Goal: Information Seeking & Learning: Learn about a topic

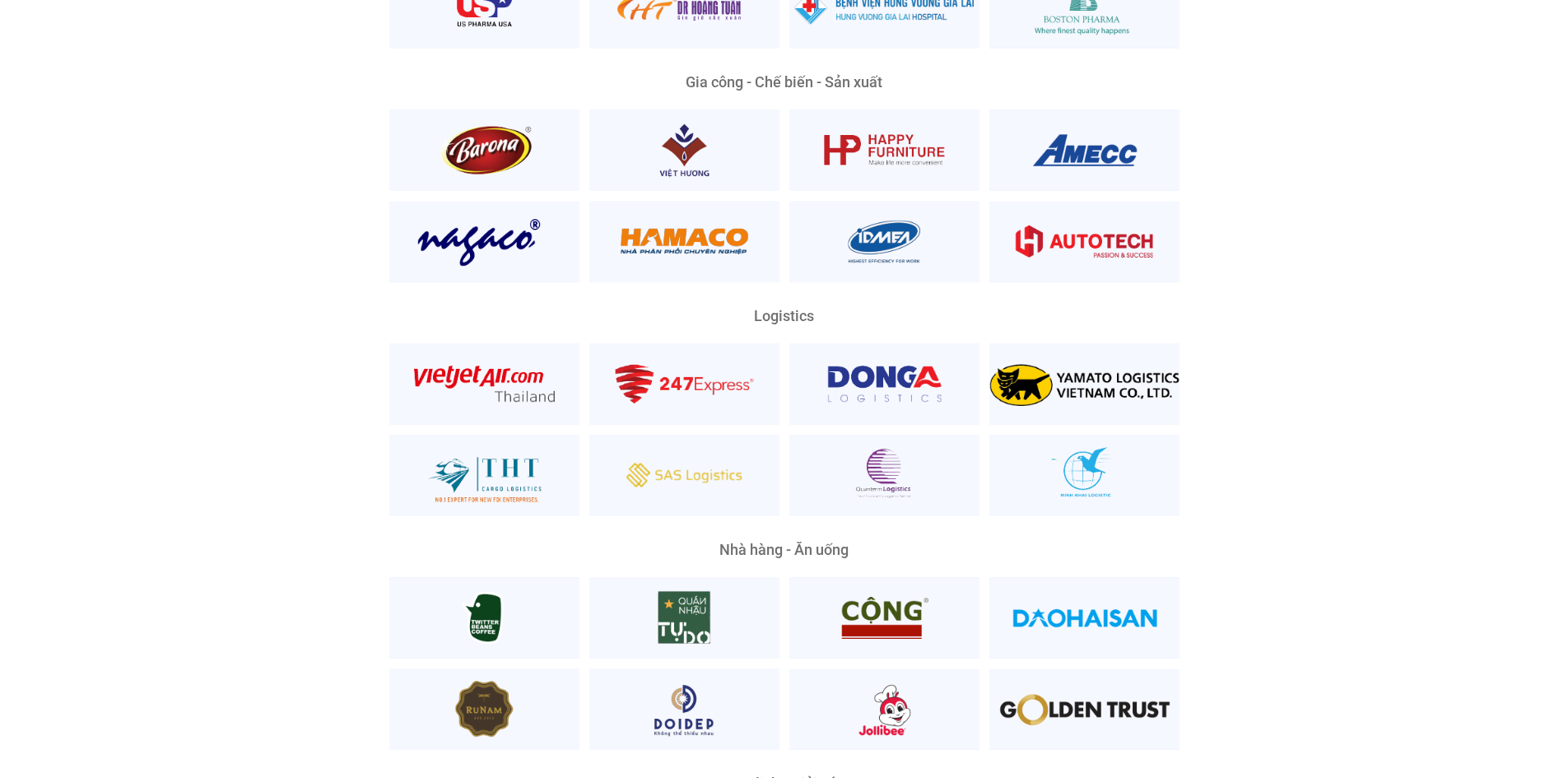
scroll to position [4201, 0]
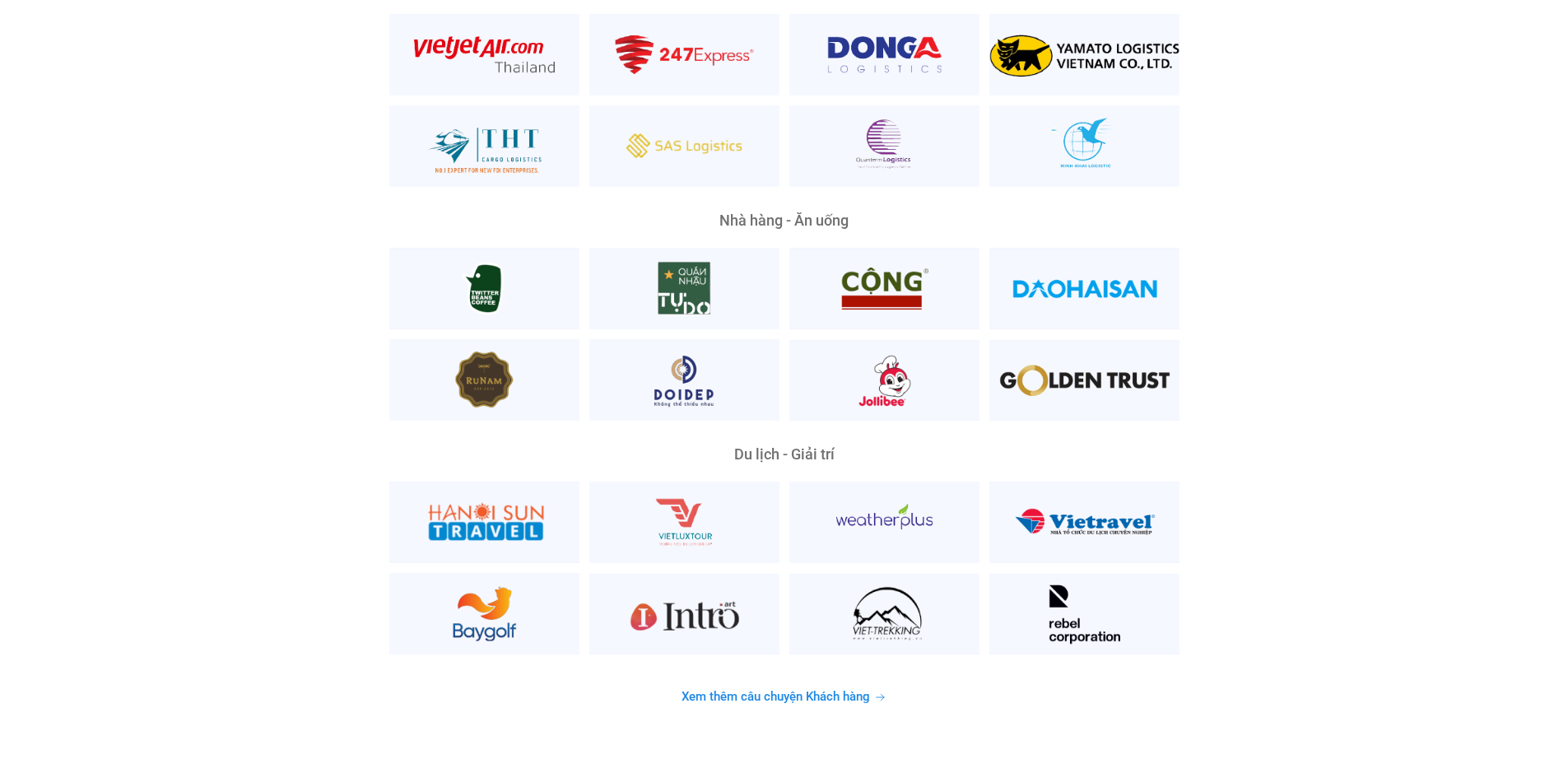
click at [821, 691] on span "Xem thêm câu chuyện Khách hàng" at bounding box center [776, 697] width 189 height 12
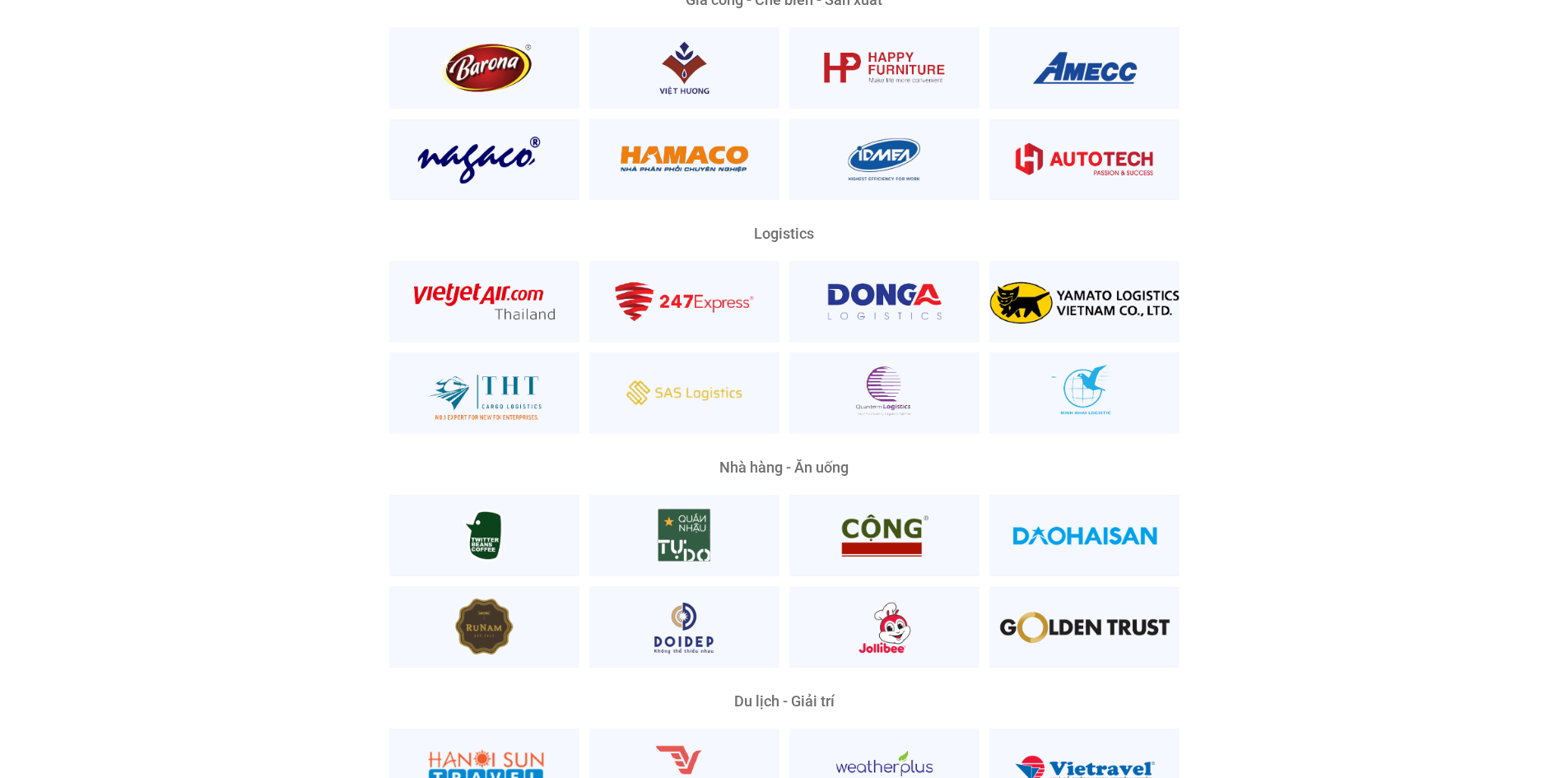
scroll to position [4201, 0]
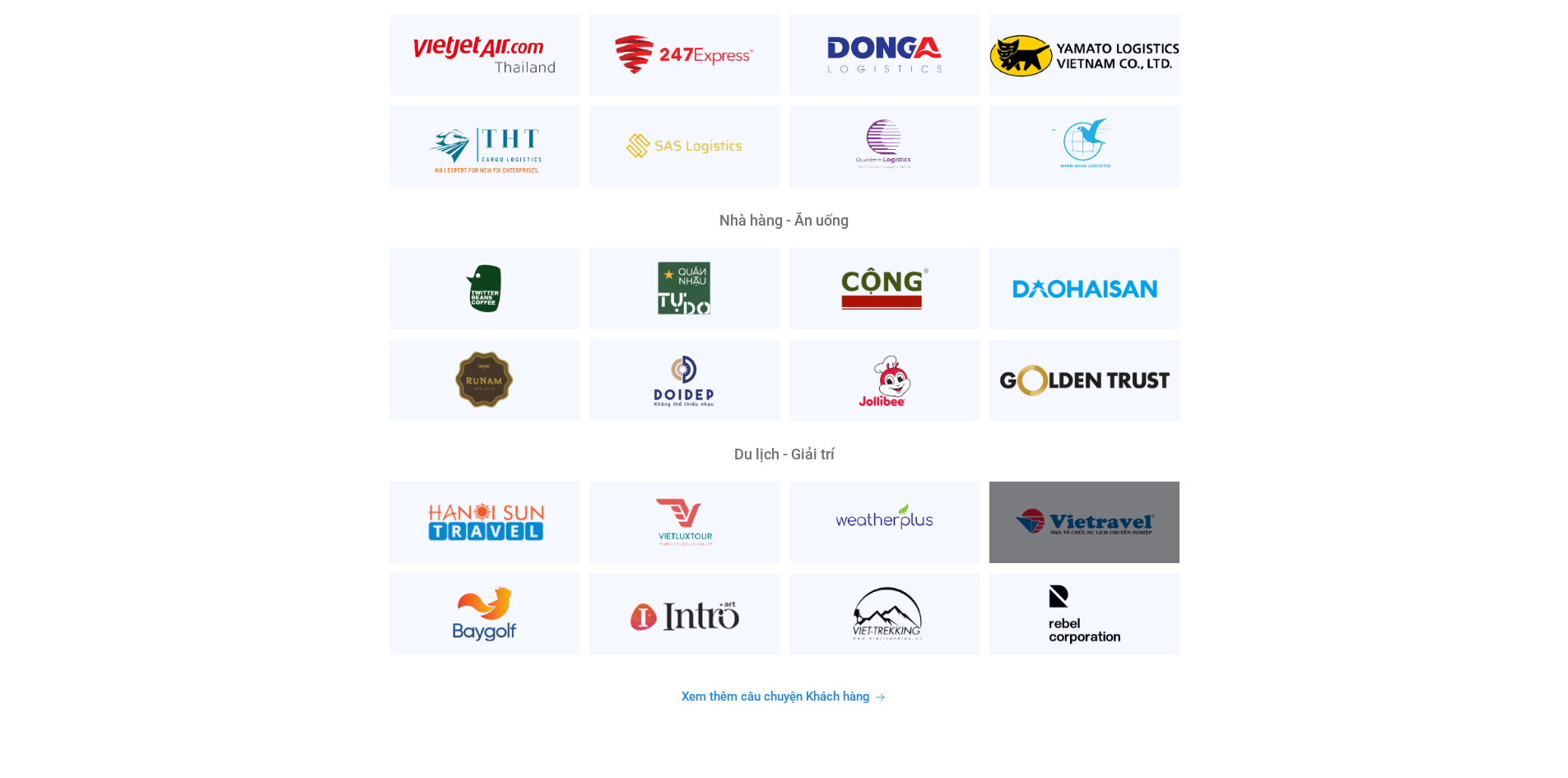
click at [1075, 503] on div at bounding box center [1084, 522] width 190 height 82
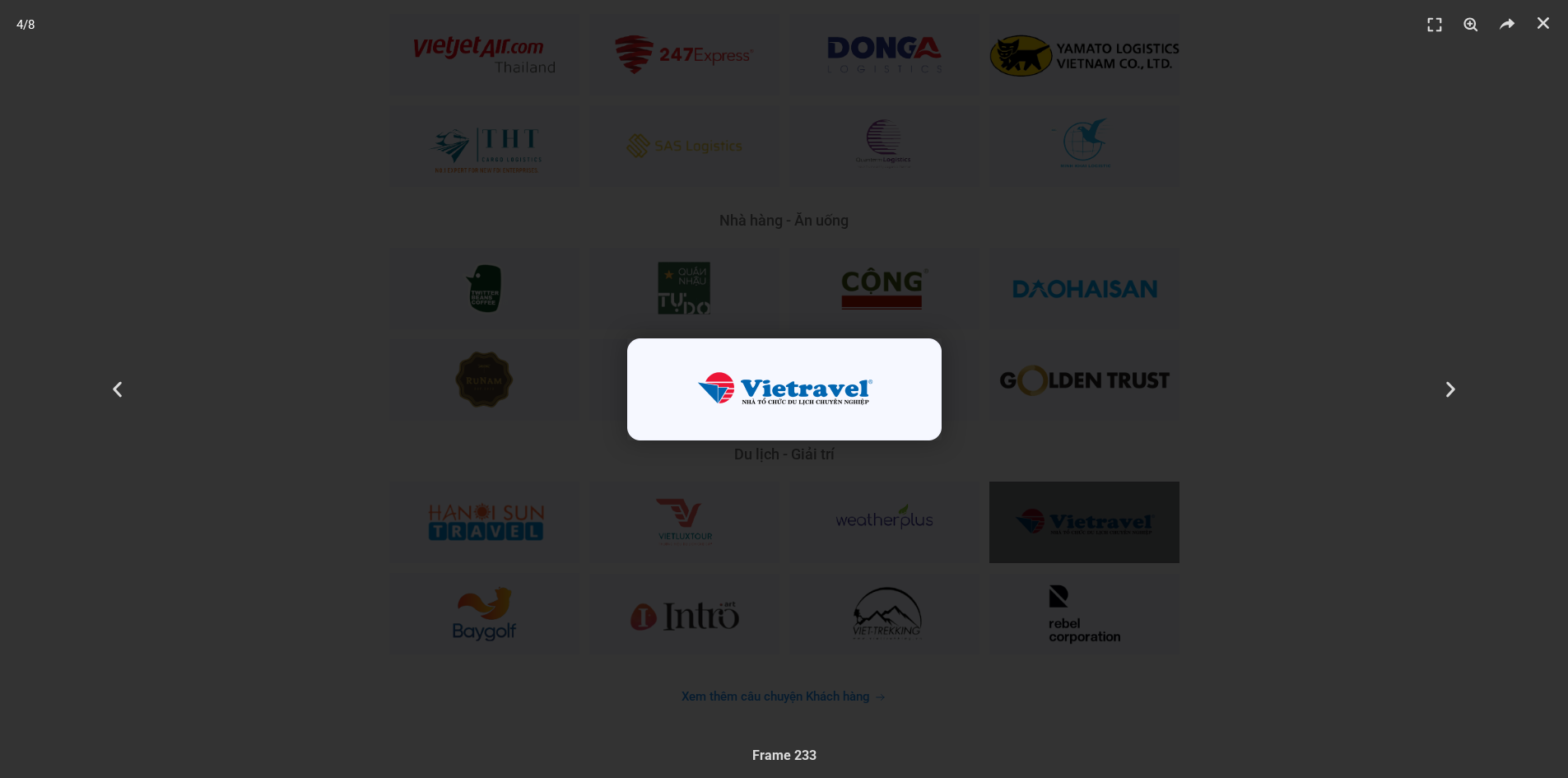
click at [1311, 495] on div "4 / 8" at bounding box center [784, 389] width 1453 height 663
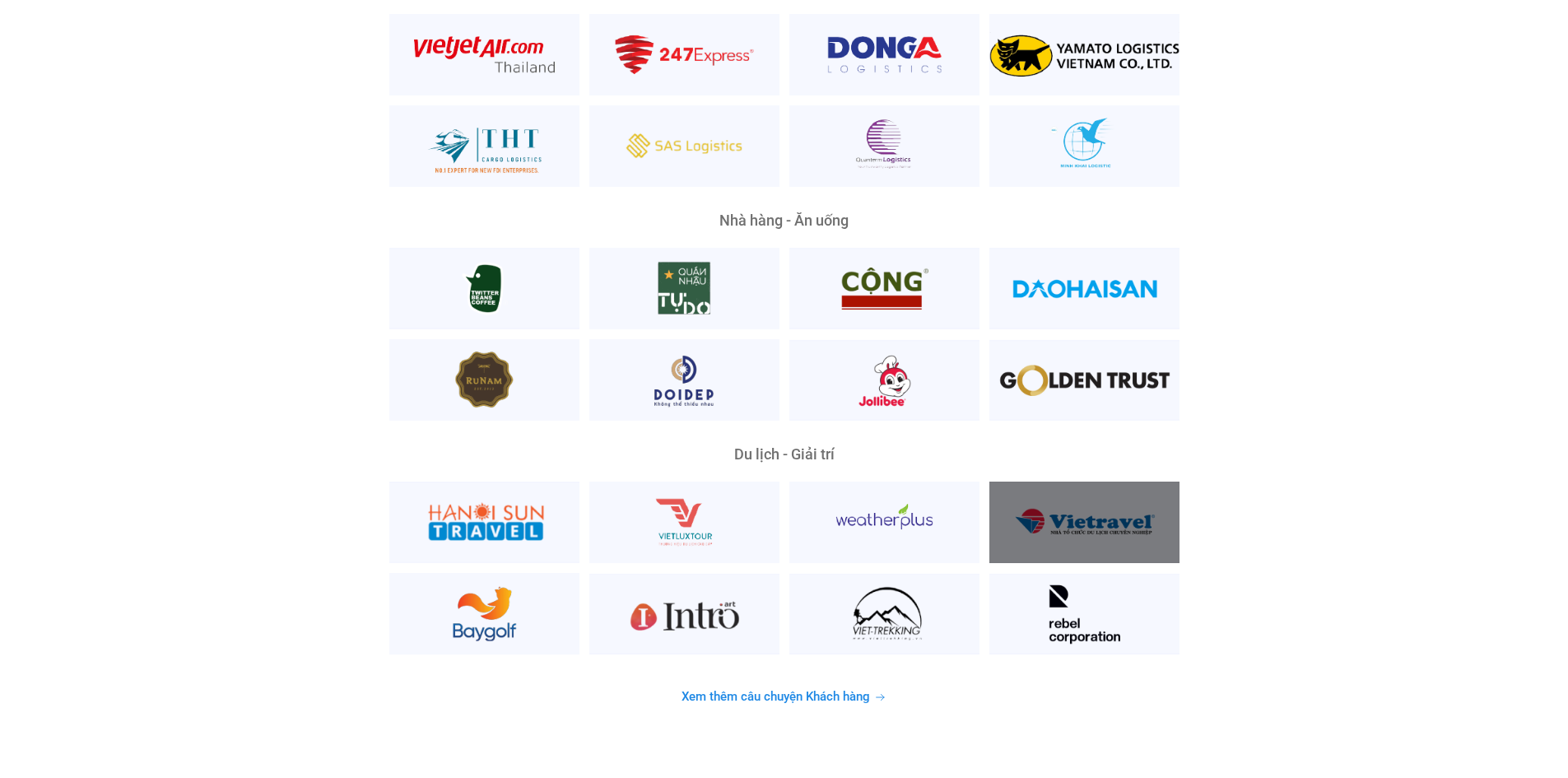
click at [1091, 522] on div at bounding box center [1084, 522] width 190 height 82
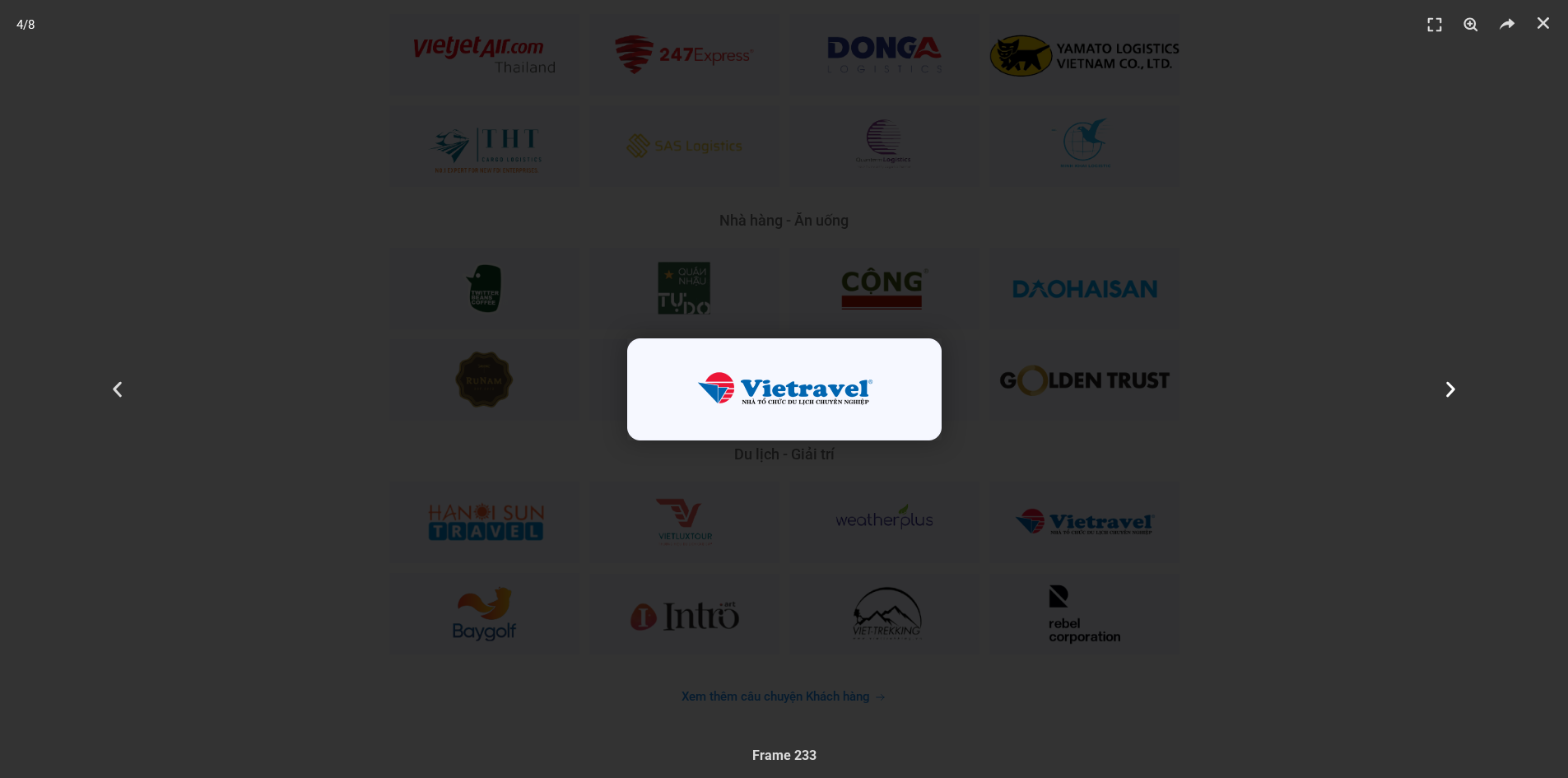
click at [1456, 393] on icon "Next slide" at bounding box center [1451, 389] width 21 height 21
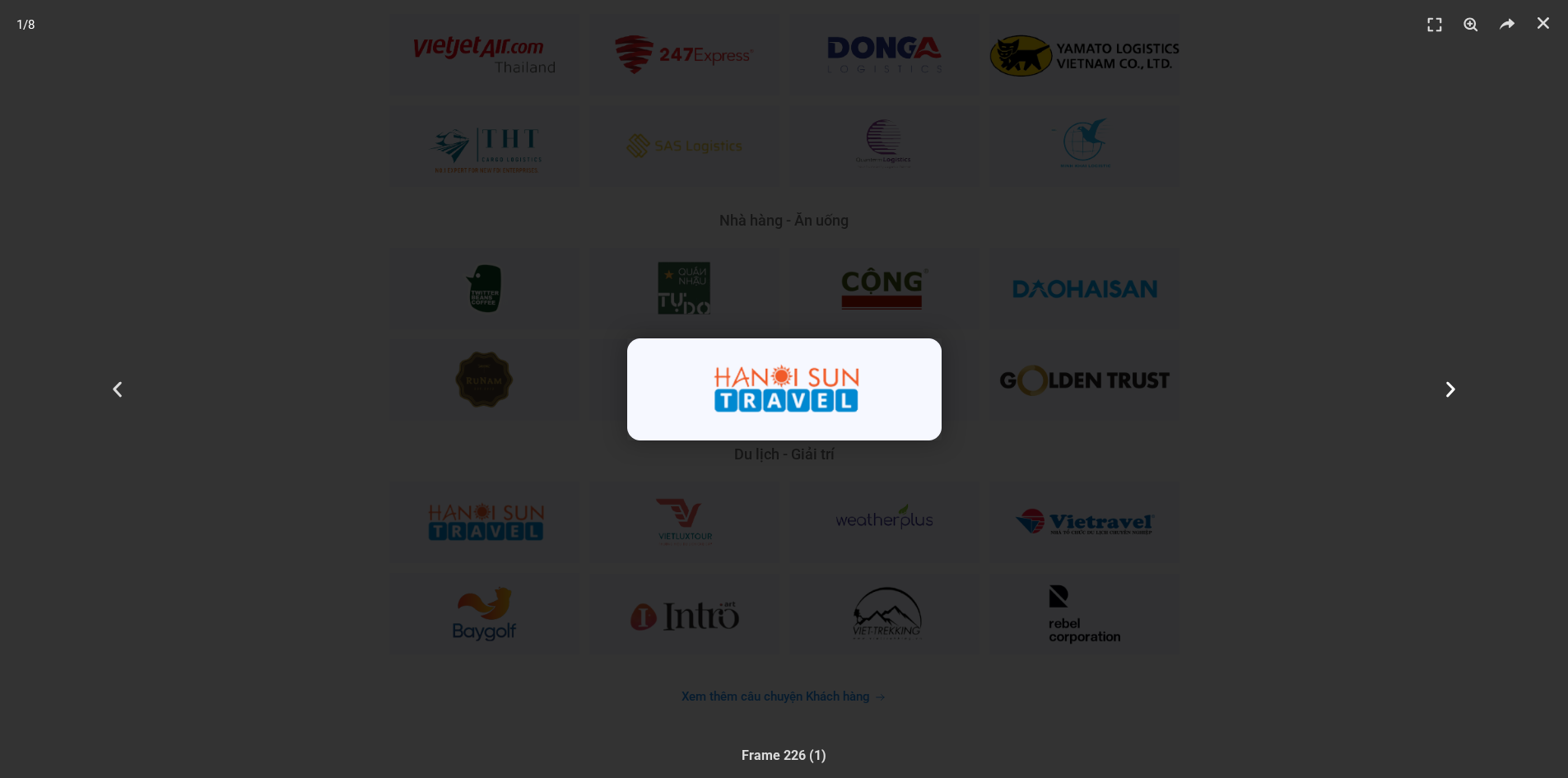
click at [1456, 393] on icon "Next slide" at bounding box center [1451, 389] width 21 height 21
click at [1181, 435] on div "3 / 8" at bounding box center [784, 389] width 1453 height 663
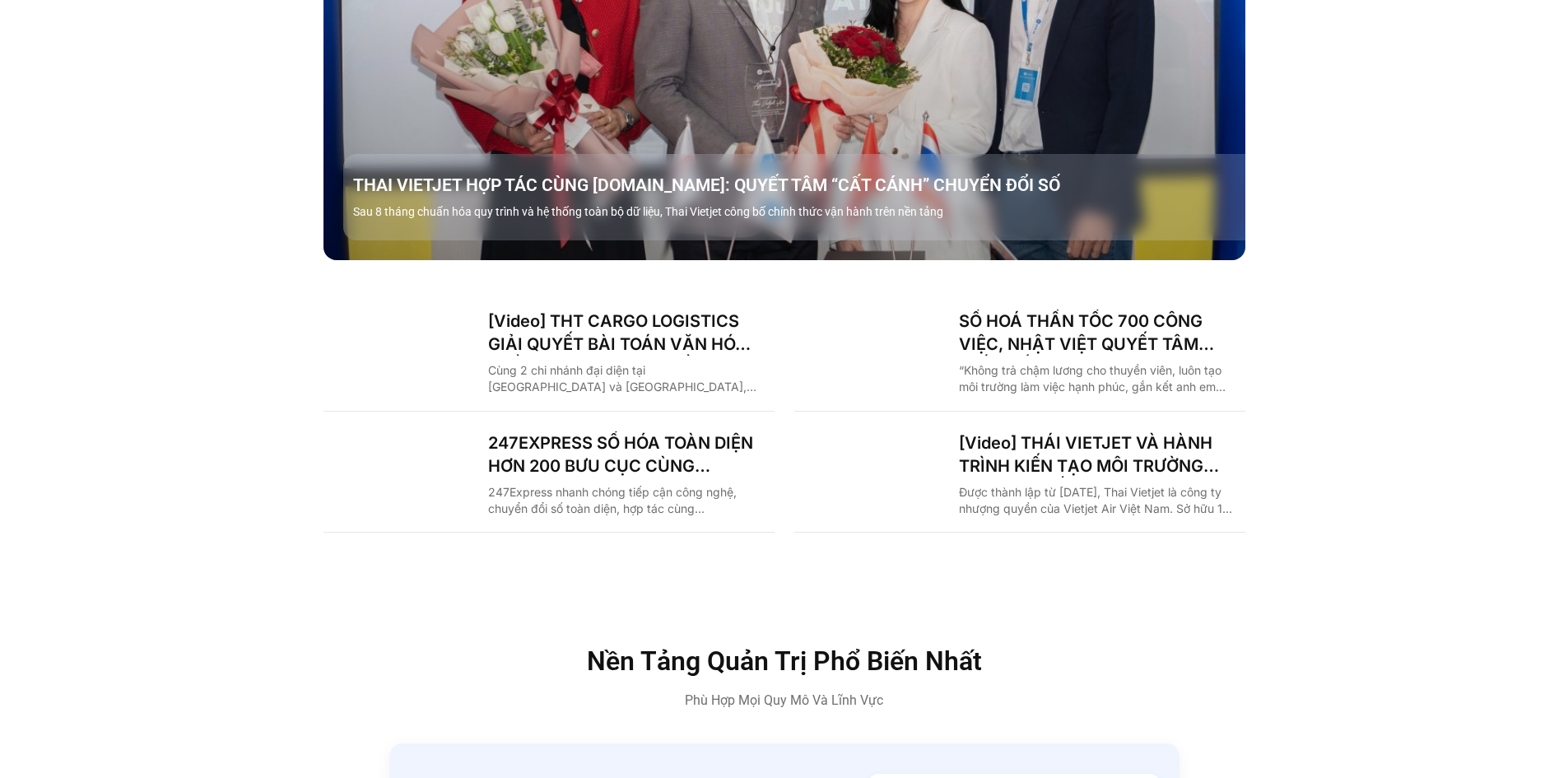
scroll to position [2059, 0]
